Goal: Use online tool/utility: Utilize a website feature to perform a specific function

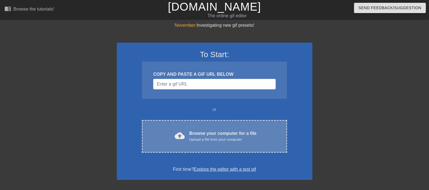
click at [204, 148] on div "cloud_upload Browse your computer for a file Upload a file from your computer C…" at bounding box center [214, 136] width 145 height 33
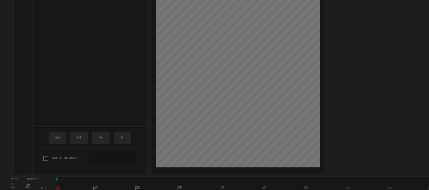
scroll to position [14, 0]
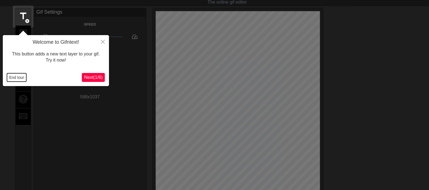
click at [21, 76] on button "End tour" at bounding box center [16, 77] width 19 height 8
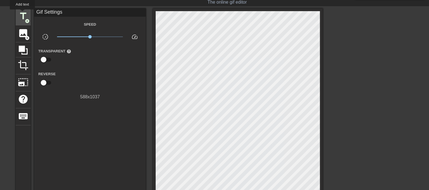
click at [22, 13] on span "title" at bounding box center [23, 16] width 11 height 11
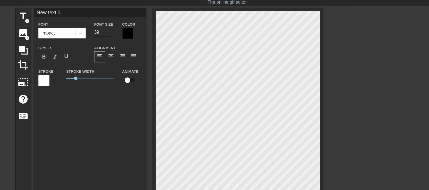
click at [110, 34] on input "39" at bounding box center [104, 32] width 20 height 9
click at [110, 34] on input "32" at bounding box center [104, 32] width 20 height 9
click at [110, 34] on input "31" at bounding box center [104, 32] width 20 height 9
type input "30"
click at [110, 34] on input "30" at bounding box center [104, 32] width 20 height 9
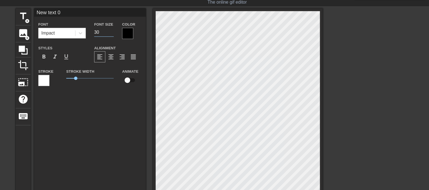
click at [123, 32] on div at bounding box center [127, 33] width 11 height 11
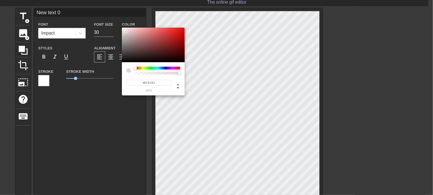
type input "#FFFFFF"
drag, startPoint x: 126, startPoint y: 32, endPoint x: 85, endPoint y: 15, distance: 44.7
click at [92, 14] on div "#FFFFFF hex" at bounding box center [216, 97] width 433 height 195
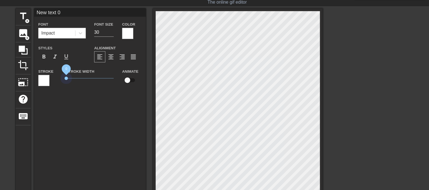
drag, startPoint x: 76, startPoint y: 79, endPoint x: 36, endPoint y: 68, distance: 41.6
click at [34, 71] on div "Stroke Stroke Width 0 Animate" at bounding box center [90, 79] width 112 height 23
click at [78, 32] on icon at bounding box center [81, 33] width 6 height 6
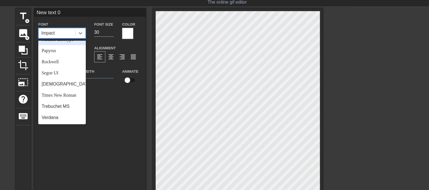
scroll to position [200, 0]
click at [67, 91] on div "Times New Roman" at bounding box center [61, 95] width 47 height 11
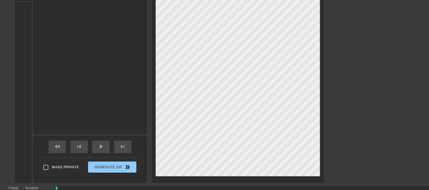
scroll to position [1, 1]
paste textarea "Пока ты спишь у себя, после ночи проведённой за компом, у твоей мамы и её любов…"
type input "Пока ты спишь у себя, после ночи проведённой за компом, у твоей мамы и её любов…"
type textarea "Пока ты спишь у себя, после ночи проведённой за компом, у твоей мамы и её любов…"
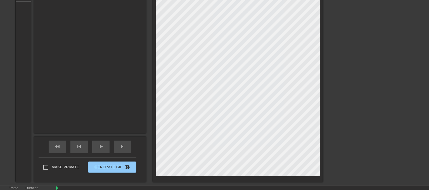
type input "Пока ты спишь у себя, после ночи проведённой за компом, у твоей мамы и её любов…"
type textarea "Пока ты спишь у себя, после ночи проведённой за компом , у твоей мамы и её любо…"
type input "Пока ты спишь у себя, после ночи проведённой за компом, у твоей мамы и её любов…"
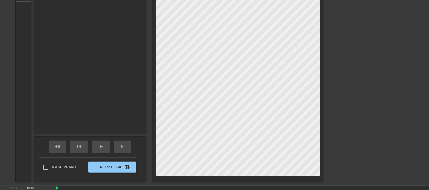
type textarea "Пока ты спишь у себя, после ночи проведённой за компом , у твоей мамы и её любо…"
type input "Пока ты спишь у себя, после ночи проведённой за компом, у твоей мамы и её любов…"
type textarea "Пока ты спишь у себя, после ночи проведённой за компом , у твоей мамы и её любо…"
type input "Пока ты спишь у себя, после ночи проведённой за компом, у твоей мамы и её любов…"
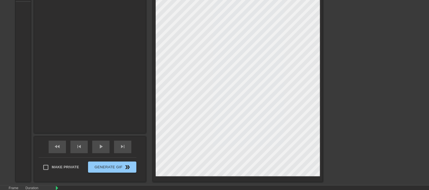
type textarea "Пока ты спишь у себя, после ночи проведённой за компом , у твоей мамы и её любо…"
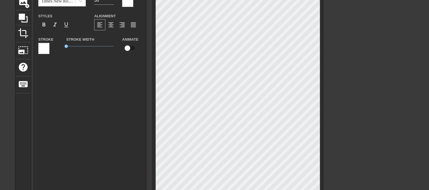
scroll to position [45, 0]
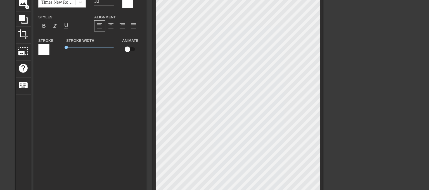
click at [402, 98] on div at bounding box center [371, 61] width 84 height 168
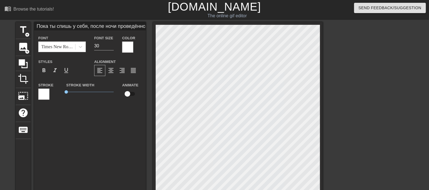
scroll to position [1, 1]
type input "Пока ты спишь у себя, после ночи проведённой за компом, у твоей мамы и её любов…"
type textarea "Пока ты спишь у себя, после ночи проведённой за компом , у твоей мамы и её любо…"
type input "Пока ты спишь у себя, после ночи проведённой за компом, у твоей мамы и её любов…"
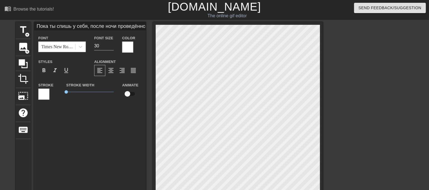
type textarea "Пока ты спишь у себя, после ночи проведённой за компом , у твоей мамы и её любо…"
type input "Пока ты спишь у себя, после ночи проведённой за компом, у твоей мамы и её любов…"
type textarea "Пока ты спишь у себя, после ночи проведённой за компом , у твоей мамы и её любо…"
type input "Пока ты спишь у себя, после ночи проведённой за компом, у твоей мамы и её любов…"
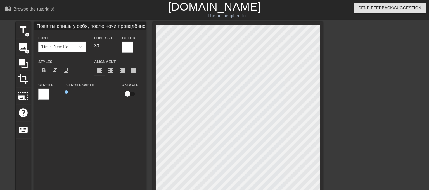
type textarea "Пока ты спишь у себя, после ночи проведённой за компом, у твоей мамы и её любов…"
type input "Пока ты спишь у себя, после ночи проведённой за компом , у твоей мамы и её любо…"
type textarea "Пока ты спишь у себя, после ночи проведённой за компом , у твоей мамы и её любо…"
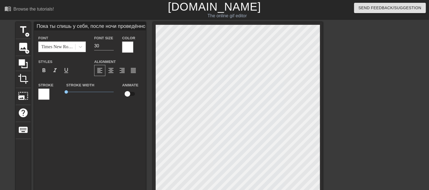
scroll to position [2, 1]
type input "Пока ты спишь у себя, после ночи проведённой за компом , у твоей мамы и её любо…"
type textarea "Пока ты спишь у себя, после ночи проведённой за компом , у твоей мамы и её любо…"
type input "Пока ты спишь у себя, после ночи проведённой за компом , у твоей мамы и её любо…"
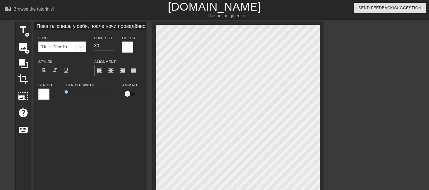
type textarea "Пока ты спишь у себя, после ночи проведённой за компом , у твоей мамы и её любо…"
type input "Пока ты спишь у себя, после ночи проведённой за компом , у твоей мамы и её любо…"
type textarea "Пока ты спишь у себя, после ночи проведённой за компом , у твоей мамы и её любо…"
type input "Пока ты спишь у себя, после ночи проведённой за компом , у твоей мамы и её любо…"
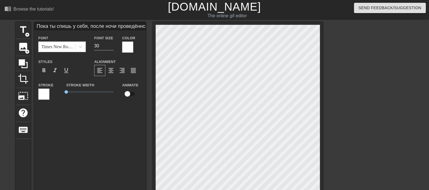
type textarea "Пока ты спишь у себя, после ночи проведённой за компом , у твоей мамы и её любо…"
type input "Пока ты спишь у себя, после ночи проведённой за компом , у твоей мамы и её любо…"
type textarea "Пока ты спишь у себя, после ночи проведённой за компом , у твоей мамы и её любо…"
paste textarea "кто она, где ее место и каково ее предназначение."
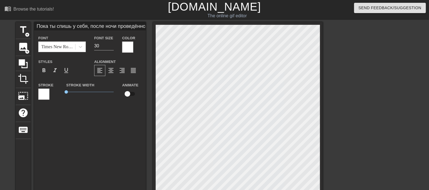
type input "Пока ты спишь у себя, после ночи проведённой за компом , у твоей мамы и её любо…"
type textarea "Пока ты спишь у себя, после ночи проведённой за компом , у твоей мамы и её любо…"
type input "Пока ты спишь у себя, после ночи проведённой за компом , у твоей мамы и её любо…"
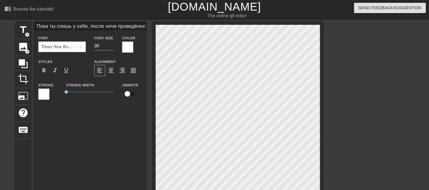
type textarea "Пока ты спишь у себя, после ночи проведённой за компом , у твоей мамы и её любо…"
paste textarea "она не против, чтобы все об этом знали, пока она позволяет им время от времени …"
type input "Пока ты спишь у себя, после ночи проведённой за компом , у твоей мамы и её любо…"
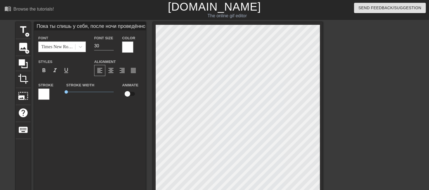
type textarea "Пока ты спишь у себя, после ночи проведённой за компом , у твоей мамы и её любо…"
type input "Пока ты спишь у себя, после ночи проведённой за компом , у твоей мамы и её любо…"
type textarea "Пока ты спишь у себя, после ночи проведённой за компом , у твоей мамы и её любо…"
type input "Пока ты спишь у себя, после ночи проведённой за компом , у твоей мамы и её любо…"
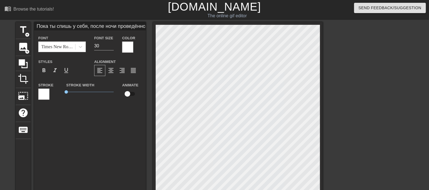
scroll to position [3, 1]
type textarea "Пока ты спишь у себя, после ночи проведённой за компом , у твоей мамы и её любо…"
type input "Пока ты спишь у себя, после ночи проведённой за компом , у твоей мамы и её любо…"
type input "29"
click at [111, 46] on input "29" at bounding box center [104, 46] width 20 height 9
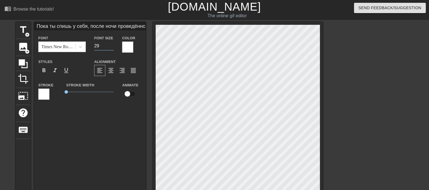
type input "Пока ты спишь у себя, после ночи проведённой за компом , у твоей мамы и её любо…"
type input "28"
click at [111, 46] on input "28" at bounding box center [104, 46] width 20 height 9
type input "Пока ты спишь у себя, после ночи проведённой за компом , у твоей мамы и её любо…"
type input "27"
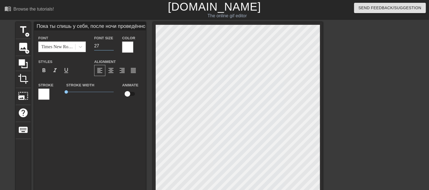
click at [111, 46] on input "27" at bounding box center [104, 46] width 20 height 9
type input "Пока ты спишь у себя, после ночи проведённой за компом , у твоей мамы и её любо…"
type input "26"
click at [111, 46] on input "26" at bounding box center [104, 46] width 20 height 9
type input "Пока ты спишь у себя, после ночи проведённой за компом , у твоей мамы и её любо…"
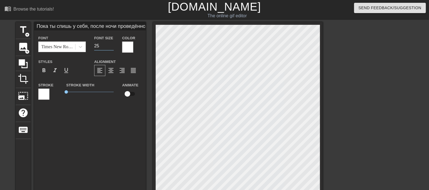
type input "25"
click at [111, 46] on input "25" at bounding box center [104, 46] width 20 height 9
type input "Пока ты спишь у себя, после ночи проведённой за компом , у твоей мамы и её любо…"
type textarea "Пока ты спишь у себя, после ночи проведённой за компом , у твоей мамы и её любо…"
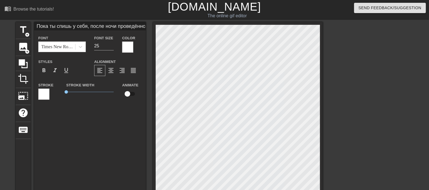
scroll to position [1, 2]
paste textarea "Мама [DATE] в очень игривом настроении"
type input "Пока ты спишь у себя, после ночи проведённой Мама [DATE] в очень игривом настро…"
type textarea "Пока ты спишь у себя, после ночи проведённой Мама [DATE] в очень игривом настро…"
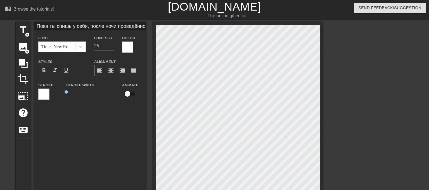
type input "Пока ты спишь у себя, после ночи проведённой Мама [DATE] в очень игривом настро…"
type textarea "Пока ты спишь у себя, после ночи проведённой Мама [DATE] в очень игривом настро…"
click at [100, 33] on div "title add_circle image add_circle crop photo_size_select_large help keyboard По…" at bounding box center [169, 171] width 307 height 298
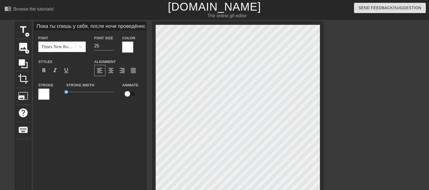
click at [13, 0] on html "menu_book Browse the tutorials! [DOMAIN_NAME] The online gif editor Send Feedba…" at bounding box center [214, 176] width 429 height 353
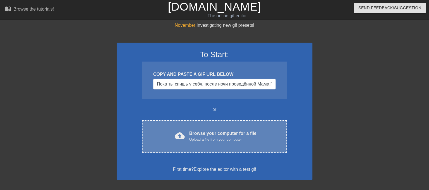
click at [214, 146] on div "cloud_upload Browse your computer for a file Upload a file from your computer C…" at bounding box center [214, 136] width 145 height 33
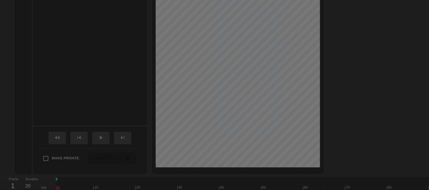
scroll to position [14, 0]
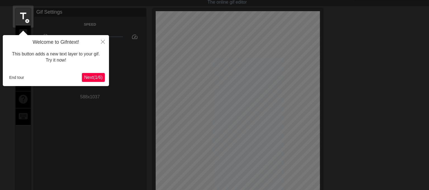
click at [31, 78] on div "End tour" at bounding box center [44, 77] width 75 height 8
click at [22, 78] on button "End tour" at bounding box center [16, 77] width 19 height 8
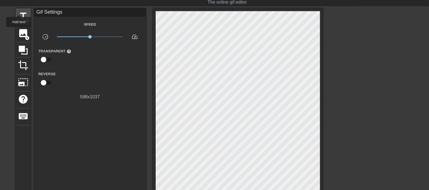
click at [18, 12] on span "title" at bounding box center [23, 16] width 11 height 11
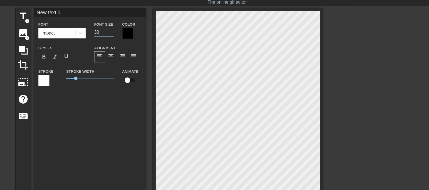
click at [112, 34] on input "30" at bounding box center [104, 32] width 20 height 9
click at [112, 34] on input "29" at bounding box center [104, 32] width 20 height 9
click at [112, 34] on input "28" at bounding box center [104, 32] width 20 height 9
click at [112, 34] on input "27" at bounding box center [104, 32] width 20 height 9
click at [112, 34] on input "26" at bounding box center [104, 32] width 20 height 9
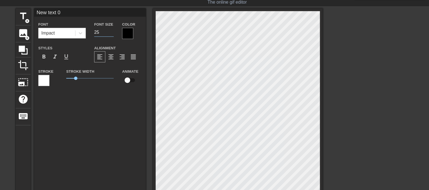
type input "25"
click at [112, 34] on input "25" at bounding box center [104, 32] width 20 height 9
drag, startPoint x: 77, startPoint y: 79, endPoint x: 52, endPoint y: 80, distance: 24.9
click at [52, 80] on div "Stroke Stroke Width 0.4 Animate" at bounding box center [90, 79] width 112 height 23
click at [127, 31] on div at bounding box center [127, 33] width 11 height 11
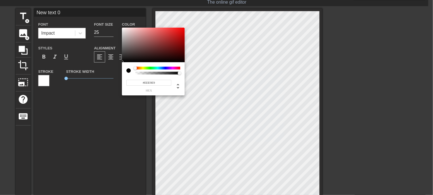
type input "#FFFFFF"
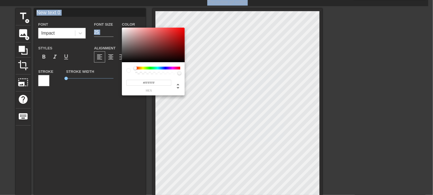
drag, startPoint x: 107, startPoint y: 13, endPoint x: 75, endPoint y: -2, distance: 35.6
click at [75, 0] on html "menu_book Browse the tutorials! [DOMAIN_NAME] The online gif editor Send Feedba…" at bounding box center [216, 162] width 433 height 353
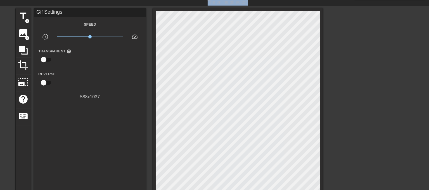
drag, startPoint x: 88, startPoint y: 99, endPoint x: 83, endPoint y: 61, distance: 37.8
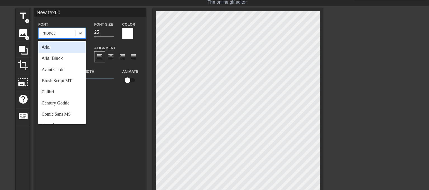
click at [84, 35] on div at bounding box center [80, 33] width 10 height 10
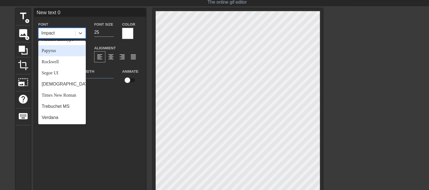
scroll to position [200, 0]
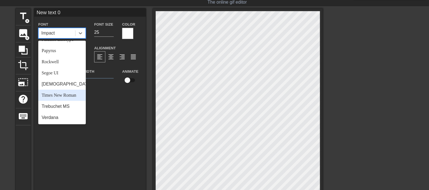
click at [65, 97] on div "Times New Roman" at bounding box center [61, 95] width 47 height 11
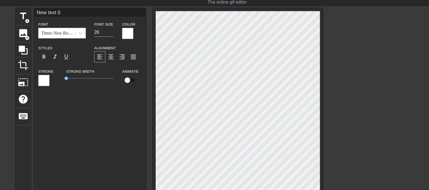
type input "26"
click at [111, 30] on input "26" at bounding box center [104, 32] width 20 height 9
paste textarea "Пока ты спишь у себя, после ночи проведённой Мама [DATE] в очень игривом настро…"
type input "Пока ты спишь у себя, после ночи проведённой Мама [DATE] в очень игривом настро…"
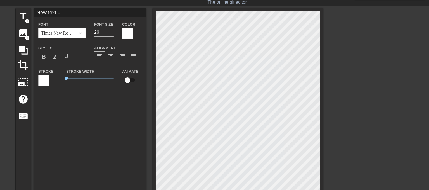
type textarea "Пока ты спишь у себя, после ночи проведённой Мама [DATE] в очень игривом настро…"
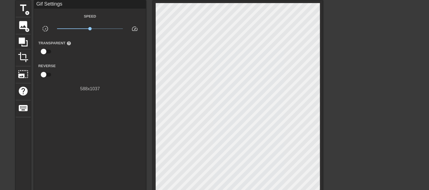
click at [385, 125] on div at bounding box center [371, 84] width 84 height 168
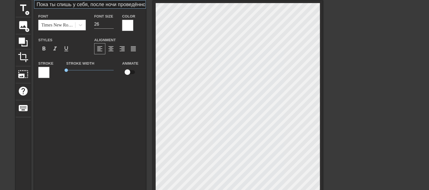
scroll to position [1, 1]
type input "Пока ты спишь у себя, после ночи проведённой Мама сегодня в очень игривом настр…"
type textarea "Пока ты спишь у себя, после ночи проведённой Мама сегодня в очень игривом настр…"
type input "Пока ты спишь у себя, после ночи проведённой Мама сегодня в очень игривом настр…"
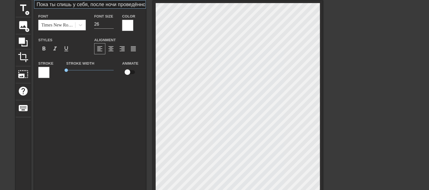
scroll to position [2, 3]
type textarea "Пока ты спишь у себя, после ночи проведённой Мама сегодня в очень игривом настр…"
type input "Пока ты спишь у себя, после ночи проведённой Мама сегодня в очень игривом настр…"
type textarea "Пока ты спишь у себя, после ночи проведённой Мама сегодня в очень игривом настр…"
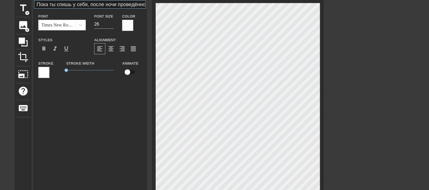
type input "Пока ты спишь у себя, после ночи проведённой Мама сегодня в очень игривом настр…"
type textarea "Пока ты спишь у себя, после ночи проведённой Мама сегодня в очень игривом настр…"
type input "Пока ты спишь у себя, после ночи проведённой Мама сегодня в очень игривом настр…"
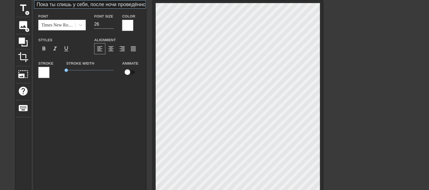
type textarea "Пока ты спишь у себя, после ночи проведённой Мама сегодня в очень игривом настр…"
type input "Пока ты спишь у себя, после ночи проведённой Мама сегодня в очень игривом настр…"
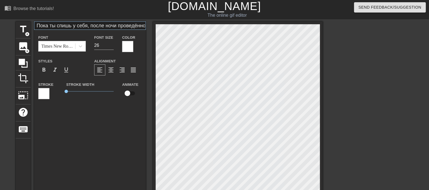
scroll to position [0, 0]
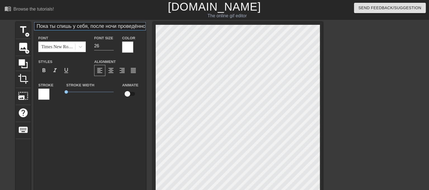
type textarea "Пока ты спишь у себя, после ночи проведённой Мама сегодня в очень игривом настр…"
type input "Пока ты спишь у себя, после ночи проведённой Мама сегодня в очень игривом настр…"
type textarea "Пока ты спишь у себя, после ночи проведённой Мама сегодня в очень игривом настр…"
type input "Пока ты спишь у себя, после ночи проведённой Мама сегодня в очень игривом настр…"
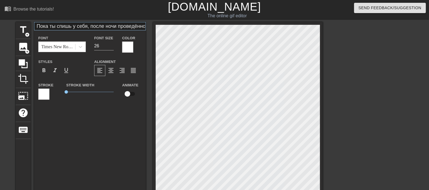
type textarea "Пока ты спишь у себя, после ночи проведённой Мама сегодня в очень игривом настр…"
type input "Пока ты спишь у себя, после ночи проведённой Мама сегодня в очень игривом настр…"
type textarea "Пока ты спишь у себя, после ночи проведённой Мама сегодня в очень игривом настр…"
type input "Пока ты спишь у себя, после ночи проведённой Мама сегодня в очень игривом настр…"
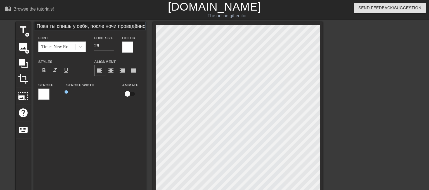
type textarea "Пока ты спишь у себя, после ночи проведённой Мама сегодня в очень игривом настр…"
type input "Пока ты спишь у себя, после ночи проведённой Мама сегодня в очень игривом настр…"
type textarea "Пока ты спишь у себя, после ночи проведённой Мама сегодня в очень игривом настр…"
type input "Пока ты спишь у себя, после ночи проведённой Мама сегодня в очень игривом настр…"
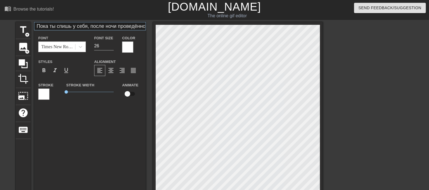
type textarea "Пока ты спишь у себя, после ночи проведённой Мама сегодня в очень игривом настр…"
type input "Пока ты спишь у себя, после ночи проведённой Мама сегодня в очень игривом настр…"
type textarea "Пока ты спишь у себя, после ночи проведённой Мама сегодня в очень игривом настр…"
type input "Пока ты спишь у себя, после ночи проведённой Мама сегодня в очень игривом настр…"
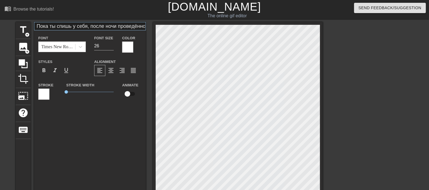
type textarea "Пока ты спишь у себя, после ночи проведённой Мама сегодня в очень игривом настр…"
type input "Пока ты спишь у себя, после ночи проведённой Мама сегодня в очень игривом настр…"
type textarea "Пока ты спишь у себя, после ночи проведённой Мама сегодня в очень игривом настр…"
type input "Пока ты спишь у себя, после ночи проведённой Мама сегодня в очень игривом настр…"
type textarea "Пока ты спишь у себя, после ночи проведённой Мама сегодня в очень игривом настр…"
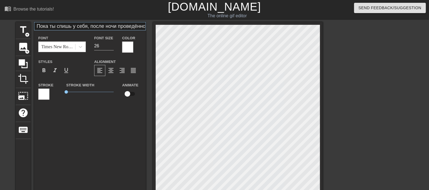
type input "Пока ты спишь у себя, после ночи проведённой Мама сегодня в очень игривом настр…"
type textarea "Пока ты спишь у себя, после ночи проведённой Мама сегодня в очень игривом настр…"
type input "Пока ты спишь у себя, после ночи проведённой Мама сегодня в очень игривом настр…"
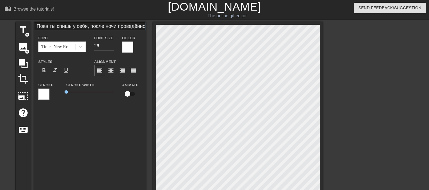
type textarea "Пока ты спишь у себя, после ночи проведённой Мама сегодня в очень игривом настр…"
type input "Пока ты спишь у себя, после ночи проведённой Мама сегодня в очень игривом настр…"
type textarea "Пока ты спишь у себя, после ночи проведённой Мама сегодня в очень игривом настр…"
type input "Т Мама сегодня в очень игривом настроении и у неё утренняя зарядка,разминка,рас…"
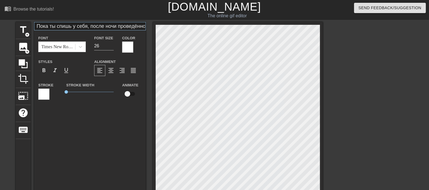
type textarea "Т Мама сегодня в очень игривом настроении и у неё утренняя зарядка, разминка, р…"
type input "Тв Мама сегодня в очень игривом настроении и у неё утренняя зарядка,разминка,ра…"
type textarea "Тв Мама сегодня в очень игривом настроении и у неё утренняя зарядка, разминка, …"
type input "Тво Мама сегодня в очень игривом настроении и у неё утренняя зарядка,разминка,р…"
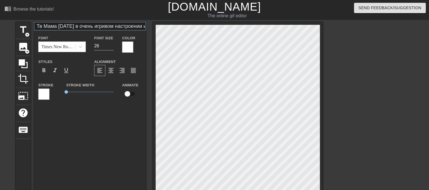
type textarea "Тво Мама сегодня в очень игривом настроении и у неё утренняя зарядка, разминка,…"
type input "Твоя Мама сегодня в очень игривом настроении и у неё утренняя зарядка,разминка,…"
type textarea "Твоя Мама сегодня в очень игривом настроении и у неё утренняя зарядка, разминка…"
type input "Твоя мама сегодня в очень игривом настроении и у неё утренняя зарядка,разминка,…"
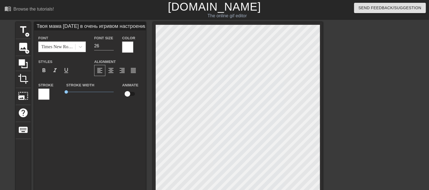
type textarea "Твоя мама сегодня в очень игривом настроении и у неё утренняя зарядка, разминка…"
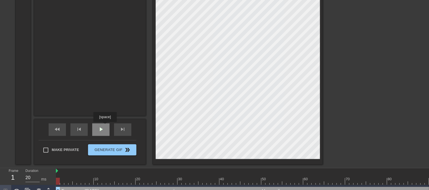
click at [104, 127] on div "play_arrow" at bounding box center [100, 130] width 17 height 13
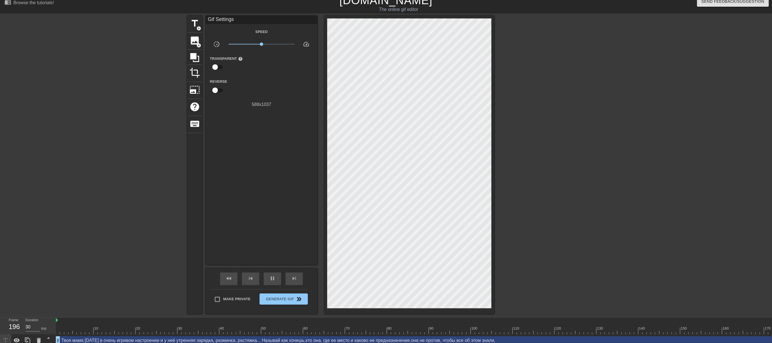
scroll to position [0, 0]
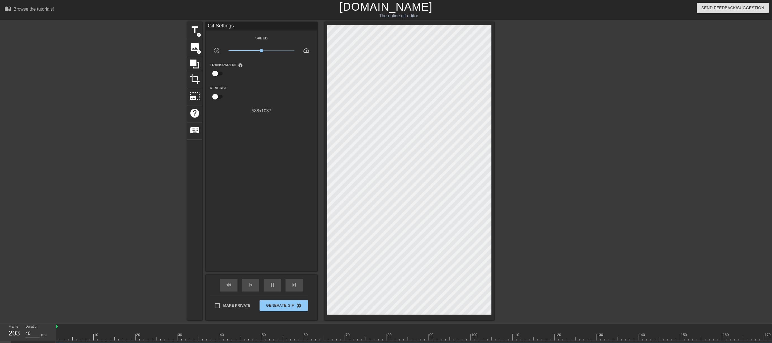
click at [428, 188] on div at bounding box center [543, 106] width 84 height 168
click at [266, 50] on span "x1.36" at bounding box center [261, 50] width 66 height 7
drag, startPoint x: 266, startPoint y: 50, endPoint x: 263, endPoint y: 50, distance: 3.1
click at [263, 50] on span "x1.10" at bounding box center [262, 50] width 3 height 3
type input "20"
